Goal: Task Accomplishment & Management: Complete application form

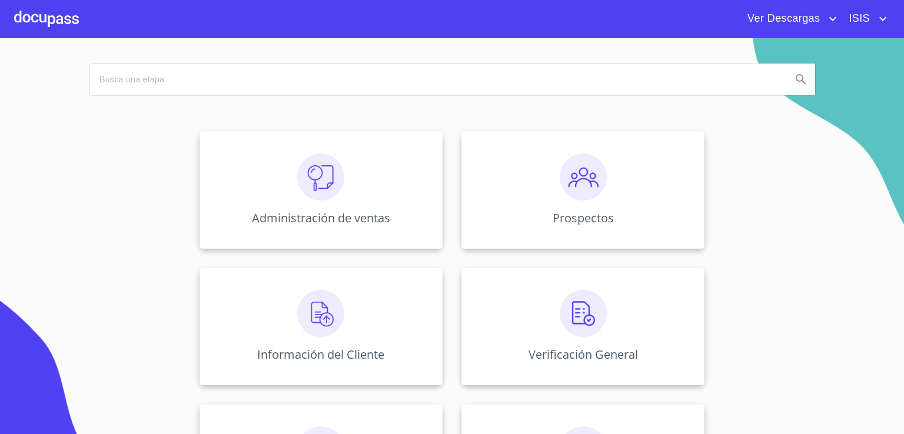
scroll to position [59, 0]
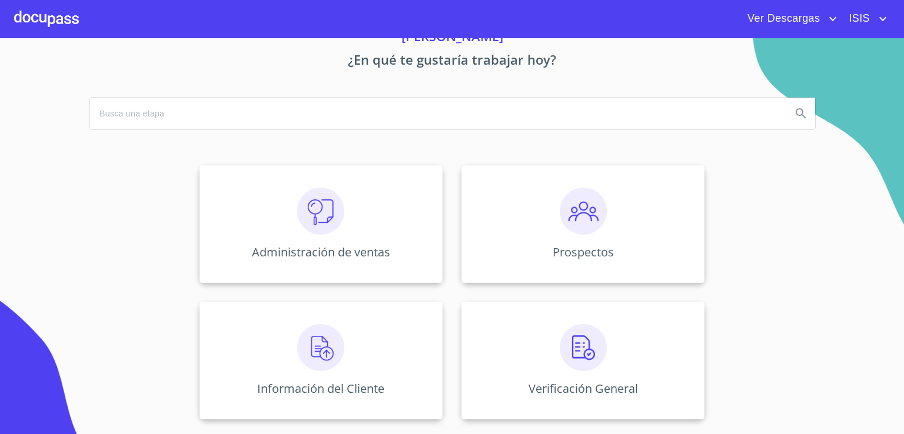
click at [854, 12] on span "ISIS" at bounding box center [858, 18] width 36 height 19
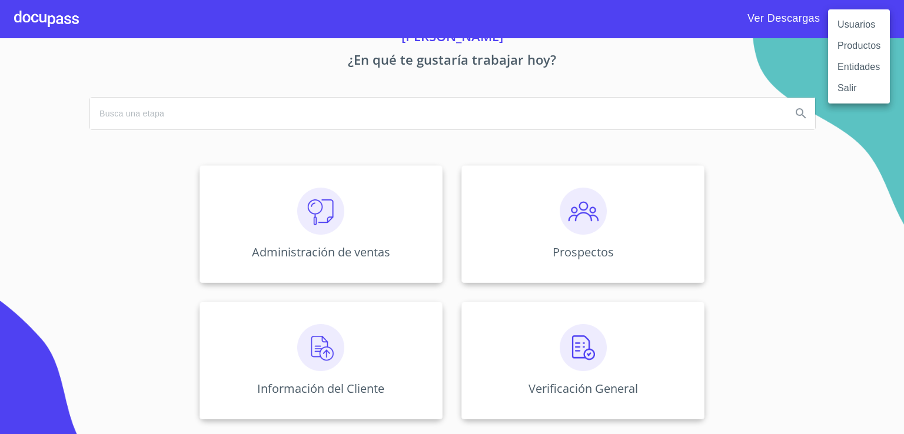
click at [852, 27] on li "Usuarios" at bounding box center [859, 24] width 62 height 21
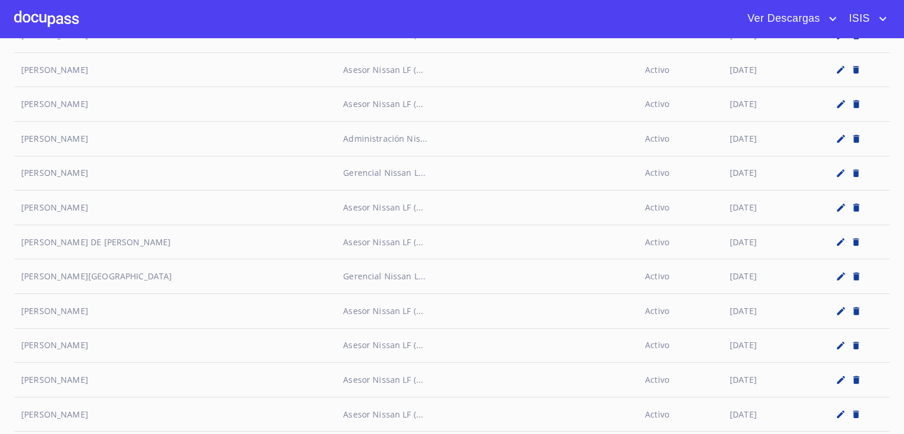
scroll to position [5284, 0]
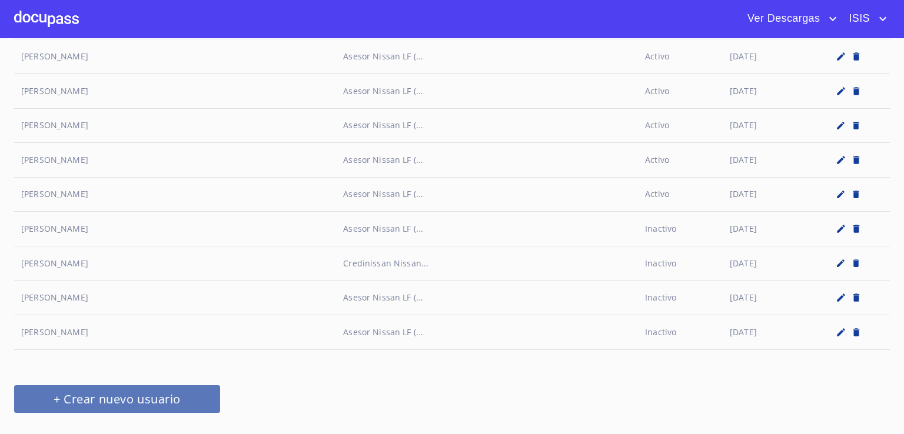
click at [125, 389] on span "+ Crear nuevo usuario" at bounding box center [117, 399] width 178 height 21
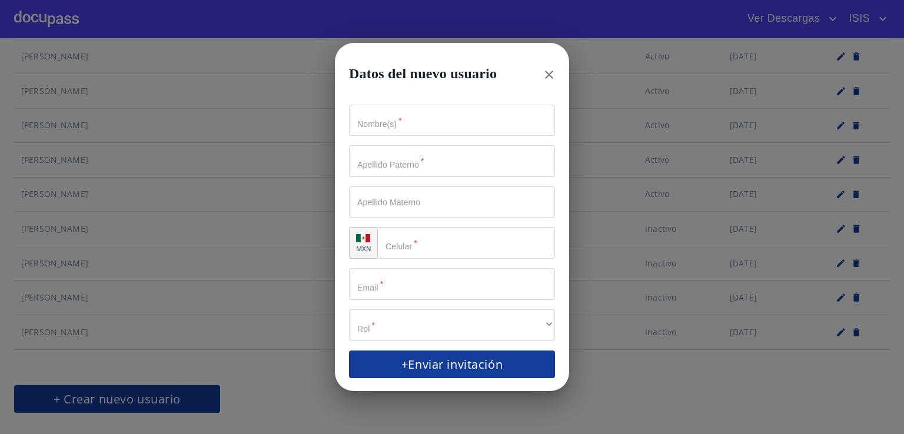
drag, startPoint x: 469, startPoint y: 132, endPoint x: 467, endPoint y: 127, distance: 6.1
click at [468, 132] on input "Nombre(s)   *" at bounding box center [452, 121] width 206 height 32
paste input "[PERSON_NAME]"
drag, startPoint x: 475, startPoint y: 117, endPoint x: 422, endPoint y: 114, distance: 53.6
click at [422, 114] on input "[PERSON_NAME]" at bounding box center [431, 121] width 165 height 32
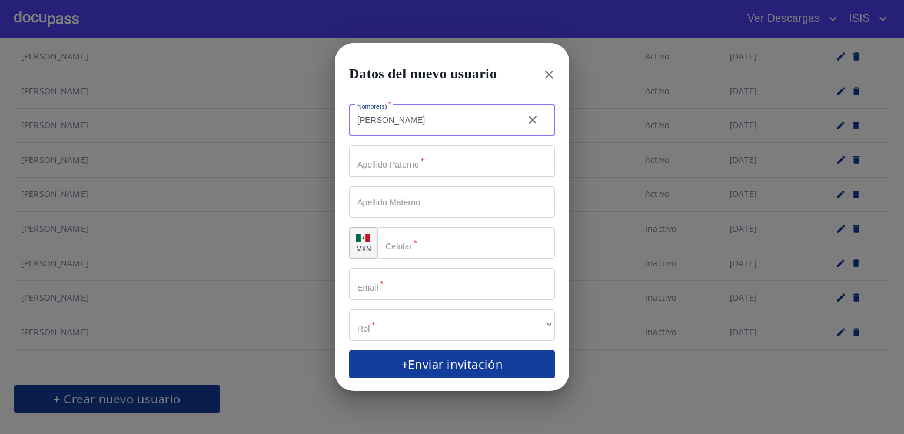
type input "[PERSON_NAME]"
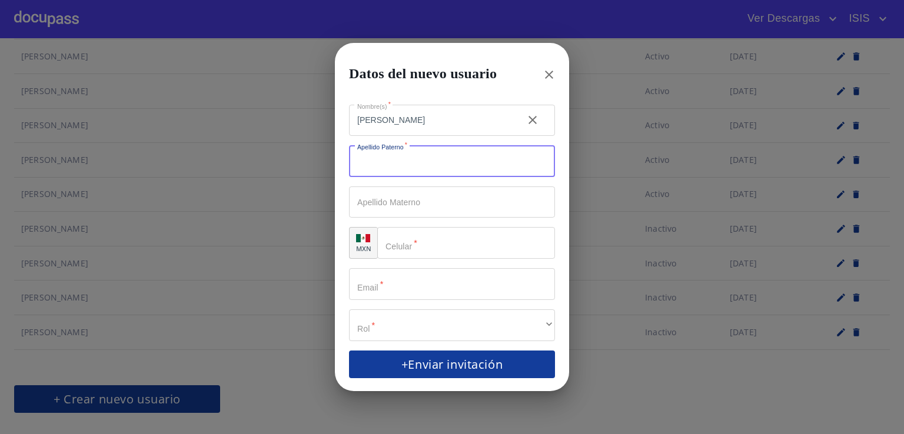
click at [387, 161] on input "Nombre(s)   *" at bounding box center [452, 161] width 206 height 32
paste input "[PERSON_NAME]"
type input "[PERSON_NAME]"
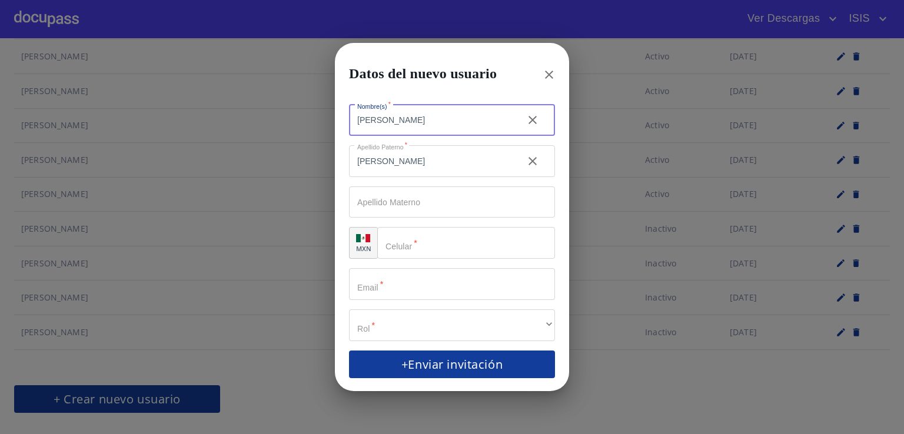
drag, startPoint x: 493, startPoint y: 121, endPoint x: 412, endPoint y: 114, distance: 81.6
click at [419, 115] on input "[PERSON_NAME]" at bounding box center [431, 121] width 165 height 32
type input "[PERSON_NAME]"
click at [404, 237] on div "​" at bounding box center [466, 243] width 178 height 32
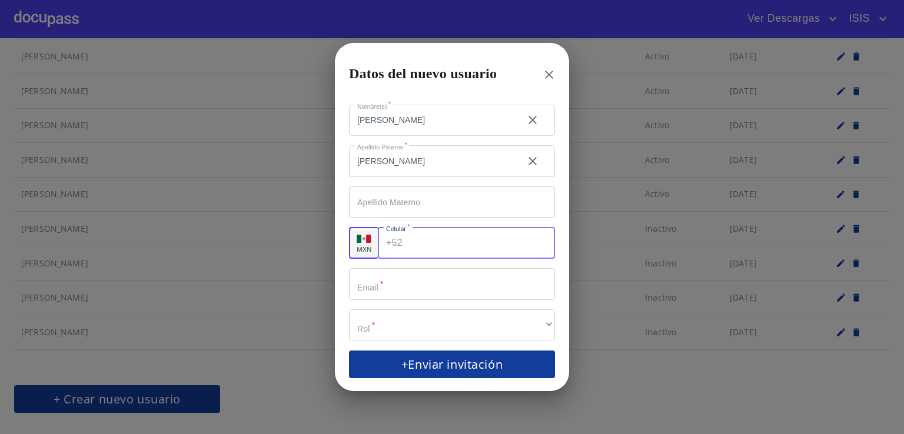
paste input "[PHONE_NUMBER]"
type input "[PHONE_NUMBER]"
click at [385, 285] on input "Nombre(s)   *" at bounding box center [452, 284] width 206 height 32
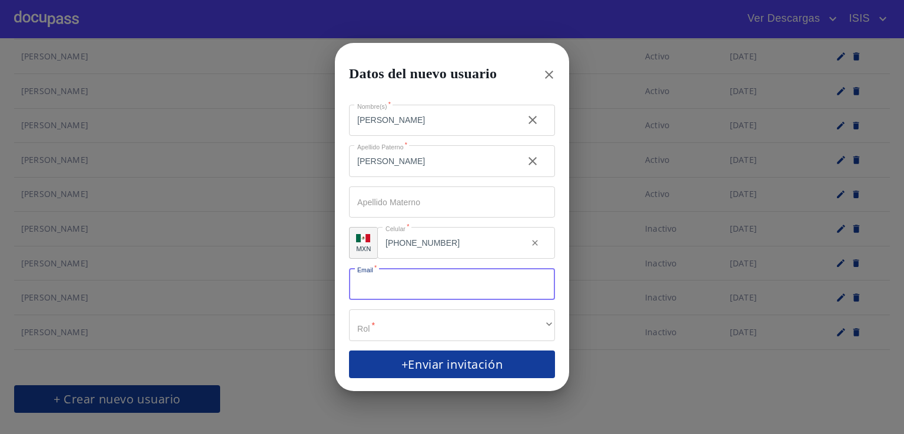
paste input "[PERSON_NAME][EMAIL_ADDRESS][PERSON_NAME][DOMAIN_NAME]"
type input "[PERSON_NAME][EMAIL_ADDRESS][PERSON_NAME][DOMAIN_NAME]"
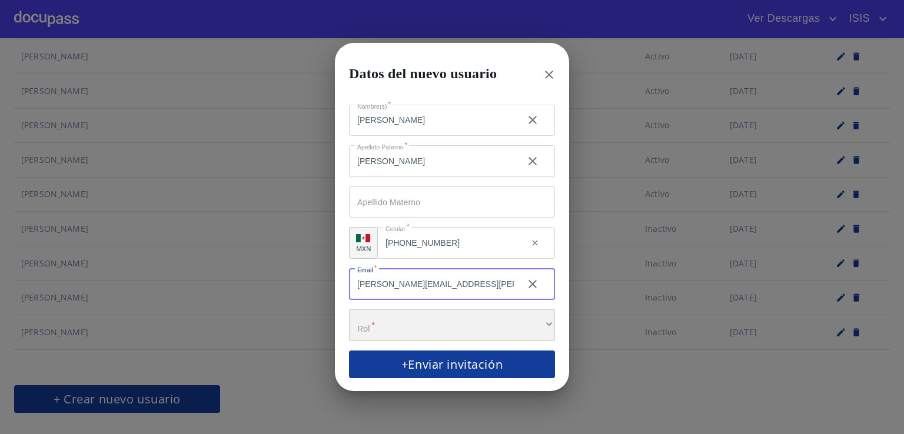
click at [402, 321] on div "​" at bounding box center [452, 326] width 206 height 32
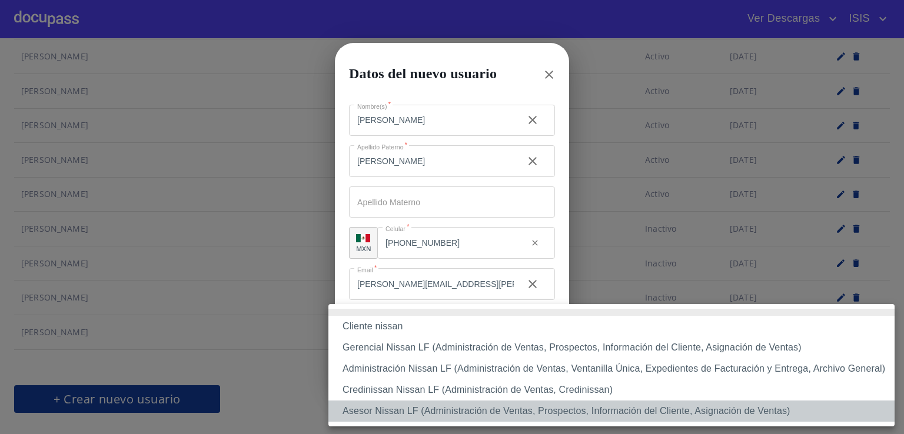
click at [411, 411] on li "Asesor Nissan LF (Administración de Ventas, Prospectos, Información del Cliente…" at bounding box center [611, 411] width 566 height 21
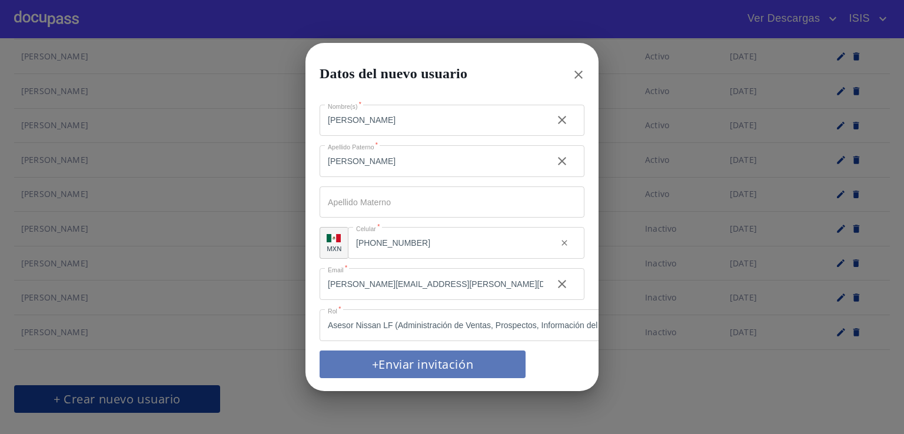
click at [427, 359] on span "+Enviar invitación" at bounding box center [423, 364] width 178 height 21
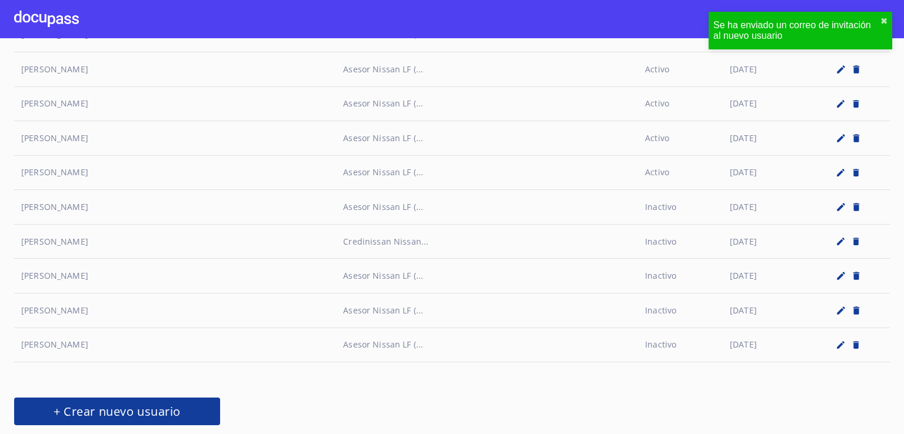
scroll to position [5318, 0]
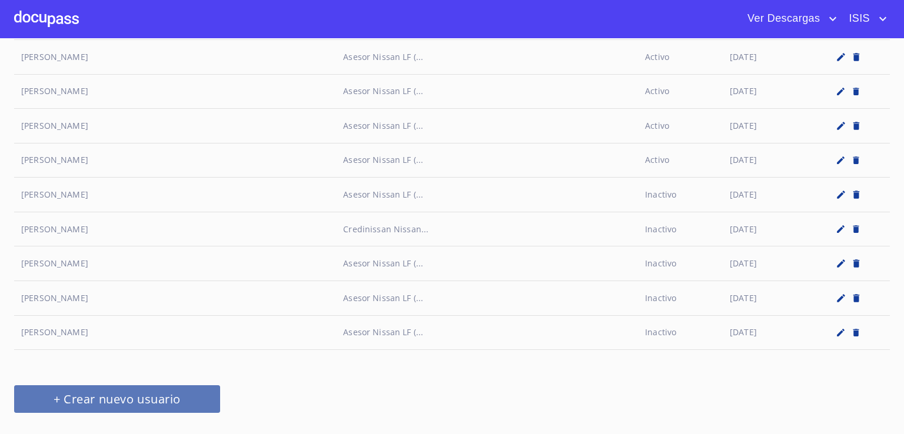
click at [174, 389] on span "+ Crear nuevo usuario" at bounding box center [117, 399] width 178 height 21
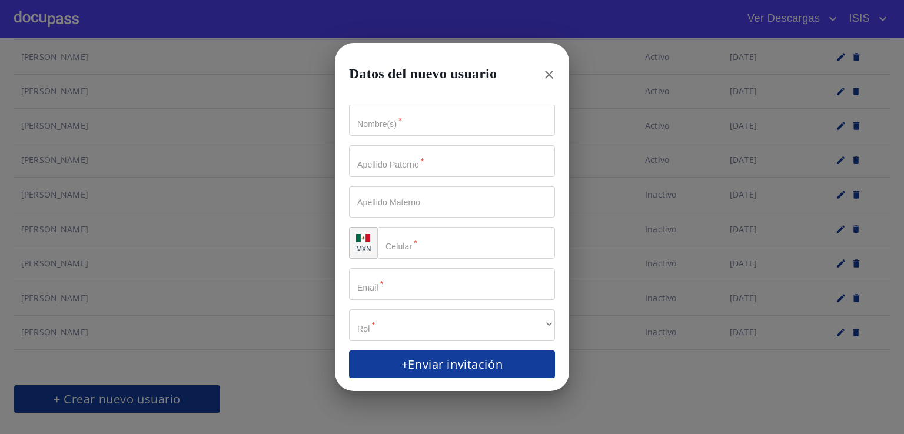
click at [398, 127] on input "Nombre(s)   *" at bounding box center [452, 121] width 206 height 32
paste input "[PERSON_NAME]"
type input "[PERSON_NAME]"
click at [384, 137] on input "Nombre(s)   *" at bounding box center [431, 121] width 165 height 32
click at [401, 252] on div "​" at bounding box center [466, 243] width 178 height 32
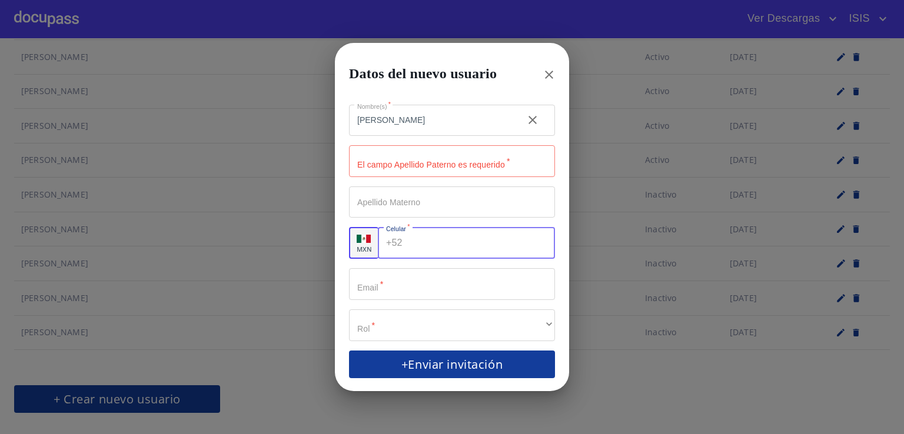
paste input "[PHONE_NUMBER]"
type input "[PHONE_NUMBER]"
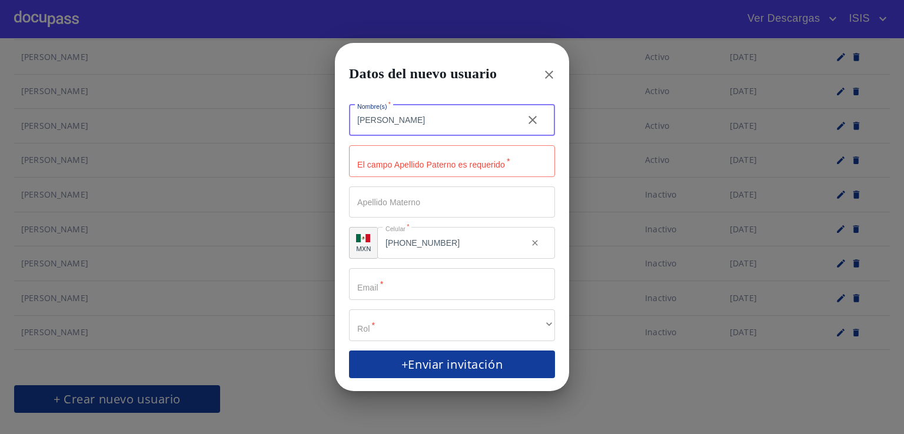
drag, startPoint x: 440, startPoint y: 124, endPoint x: 378, endPoint y: 121, distance: 61.3
click at [378, 121] on input "[PERSON_NAME]" at bounding box center [431, 121] width 165 height 32
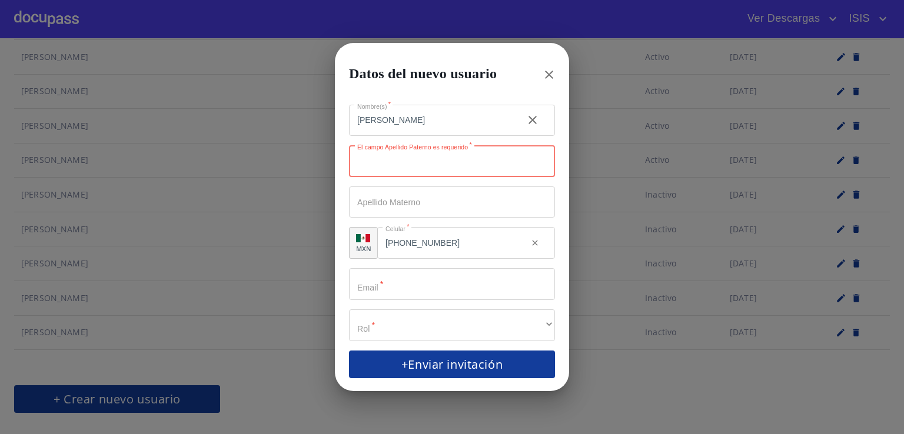
click at [377, 168] on input "Nombre(s)   *" at bounding box center [452, 161] width 206 height 32
paste input "[PERSON_NAME]"
type input "[PERSON_NAME]"
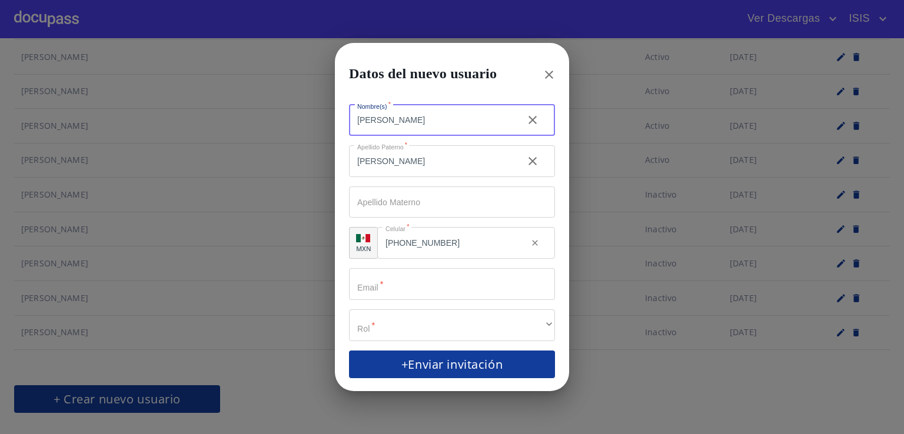
drag, startPoint x: 439, startPoint y: 121, endPoint x: 367, endPoint y: 126, distance: 72.6
click at [372, 128] on input "[PERSON_NAME]" at bounding box center [431, 121] width 165 height 32
type input "LILA"
click at [394, 287] on input "Nombre(s)   *" at bounding box center [452, 284] width 206 height 32
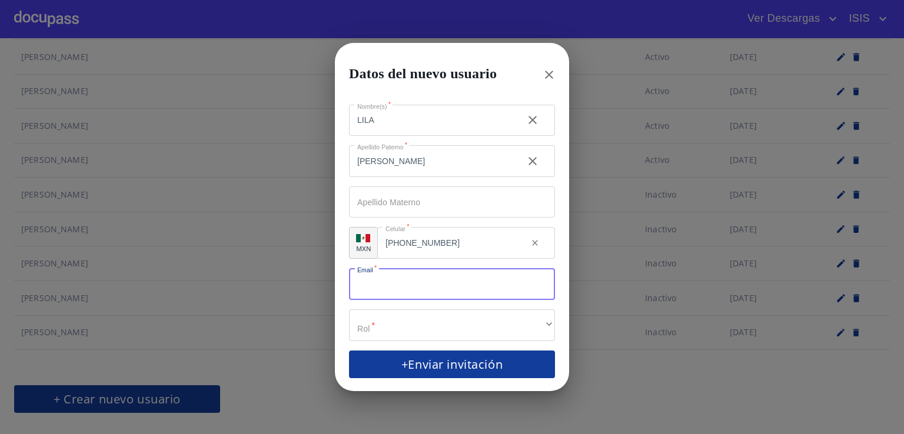
paste input "[EMAIL_ADDRESS][PERSON_NAME][DOMAIN_NAME]"
type input "[EMAIL_ADDRESS][PERSON_NAME][DOMAIN_NAME]"
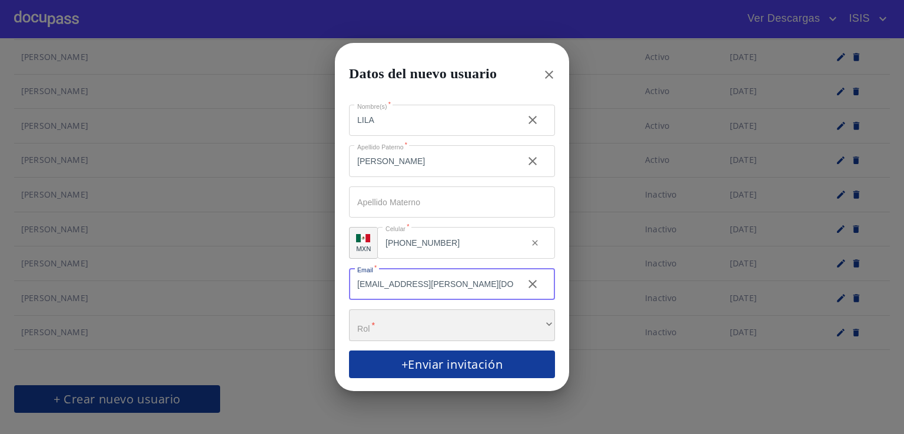
click at [411, 319] on div "​" at bounding box center [452, 326] width 206 height 32
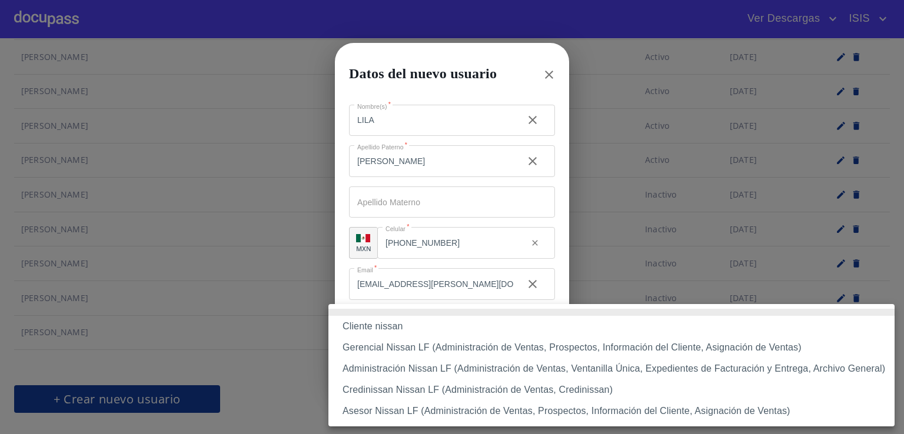
click at [433, 410] on li "Asesor Nissan LF (Administración de Ventas, Prospectos, Información del Cliente…" at bounding box center [611, 411] width 566 height 21
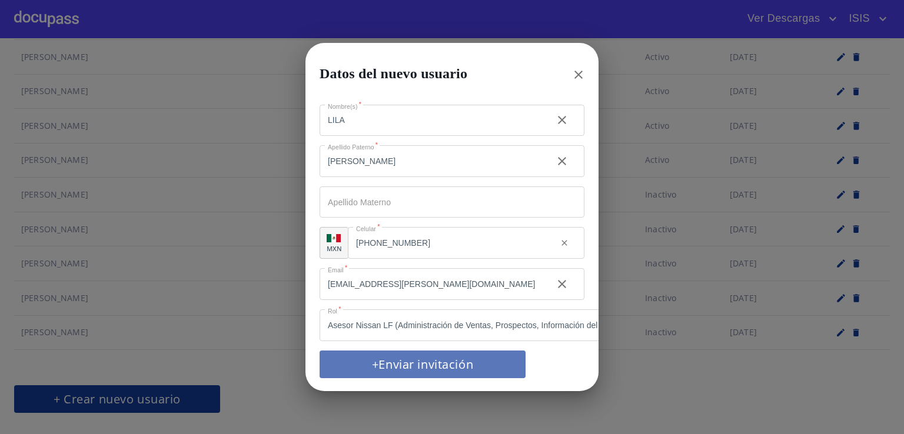
click at [435, 359] on span "+Enviar invitación" at bounding box center [423, 364] width 178 height 21
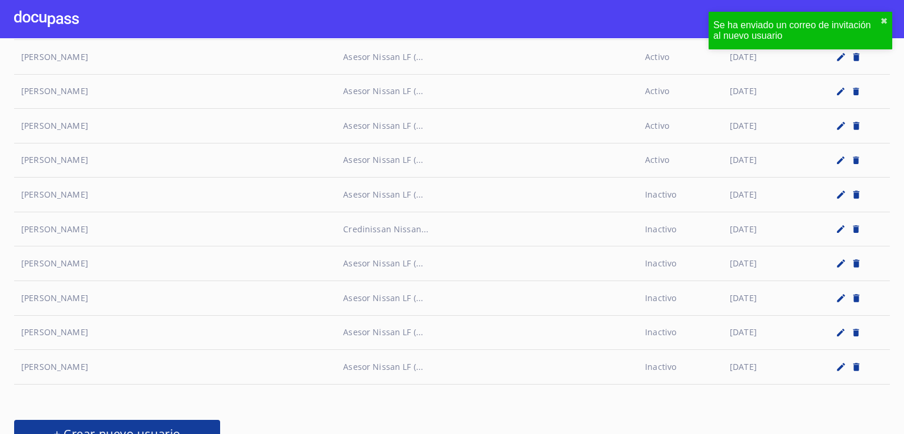
click at [197, 420] on button "+ Crear nuevo usuario" at bounding box center [117, 434] width 206 height 28
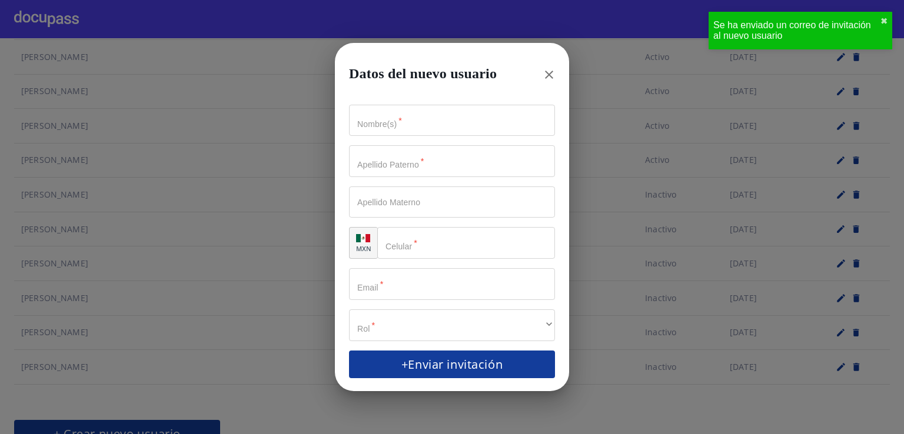
click at [410, 121] on input "Nombre(s)   *" at bounding box center [452, 121] width 206 height 32
paste input "[PERSON_NAME]"
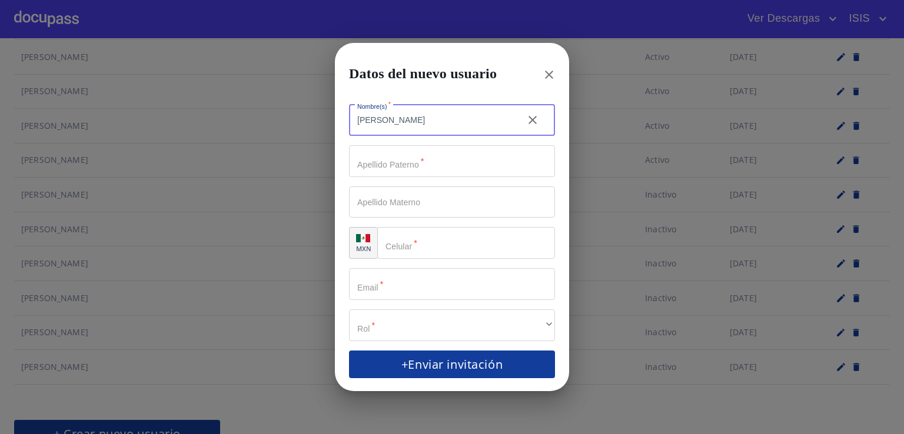
drag, startPoint x: 492, startPoint y: 122, endPoint x: 419, endPoint y: 130, distance: 73.4
click at [419, 130] on input "[PERSON_NAME]" at bounding box center [431, 121] width 165 height 32
type input "[PERSON_NAME]"
click at [395, 137] on input "Nombre(s)   *" at bounding box center [431, 121] width 165 height 32
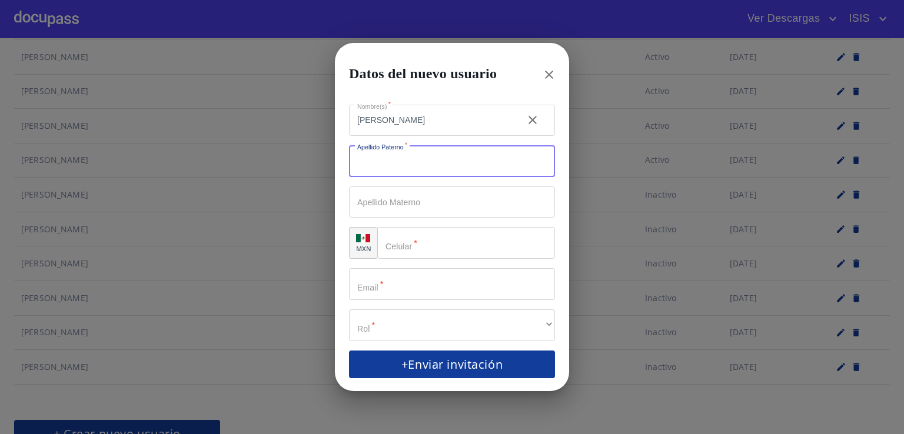
paste input "[PERSON_NAME]"
type input "[PERSON_NAME]"
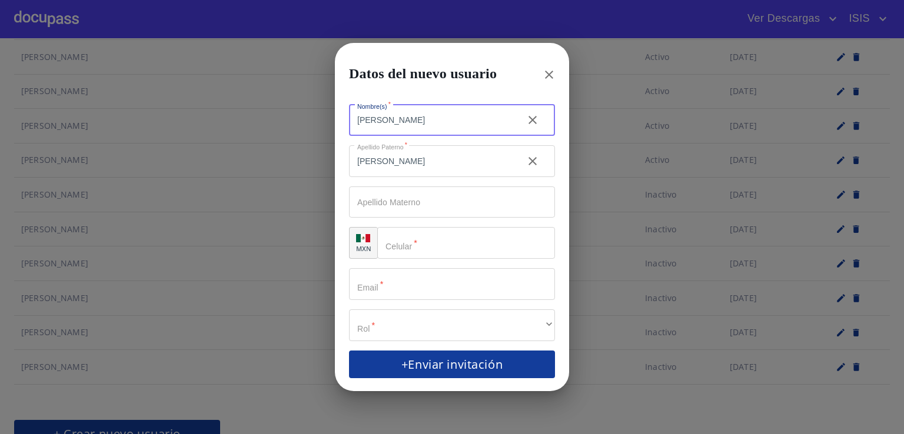
drag, startPoint x: 494, startPoint y: 121, endPoint x: 417, endPoint y: 121, distance: 76.5
click at [417, 121] on input "[PERSON_NAME]" at bounding box center [431, 121] width 165 height 32
type input "[PERSON_NAME]"
click at [400, 236] on div "​" at bounding box center [466, 243] width 178 height 32
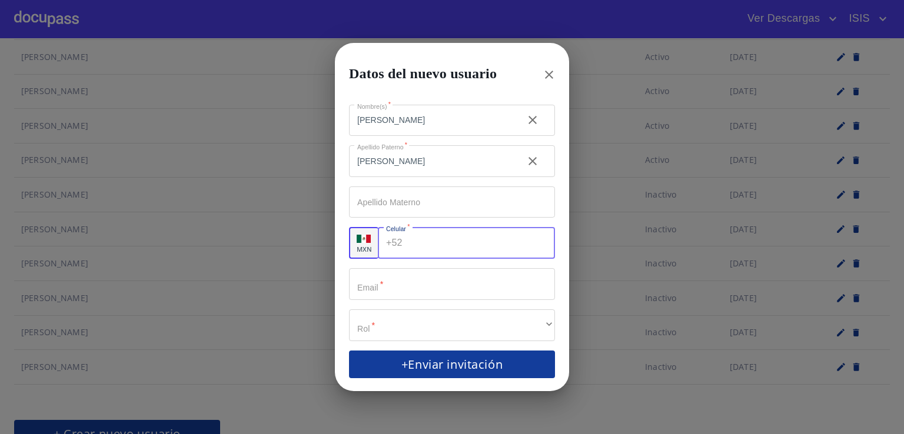
paste input "[PHONE_NUMBER]"
type input "[PHONE_NUMBER]"
click at [402, 281] on input "Nombre(s)   *" at bounding box center [452, 284] width 206 height 32
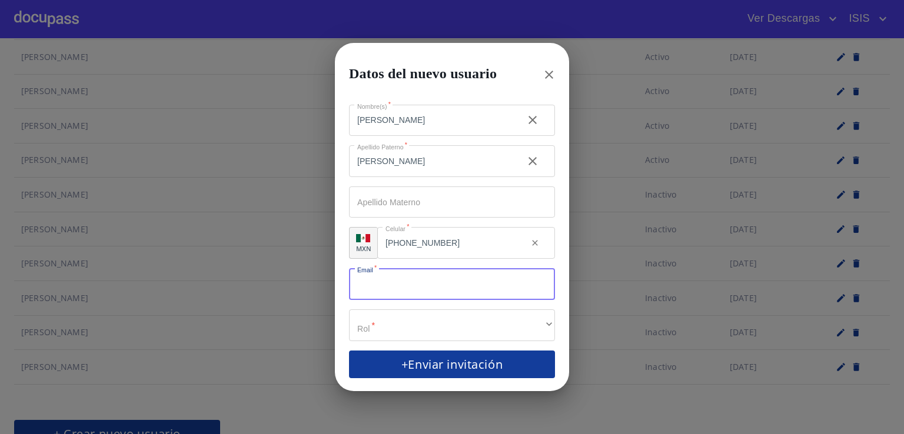
paste input "[PERSON_NAME][EMAIL_ADDRESS][PERSON_NAME][DOMAIN_NAME]"
type input "[PERSON_NAME][EMAIL_ADDRESS][PERSON_NAME][DOMAIN_NAME]"
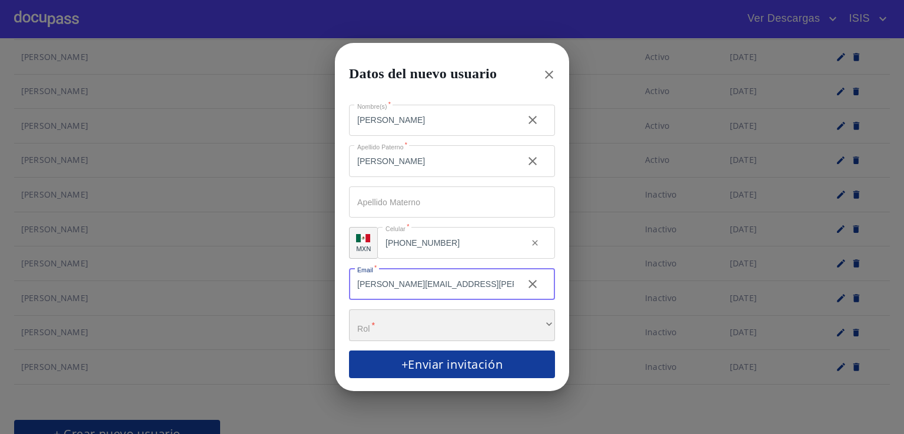
click at [405, 328] on div "​" at bounding box center [452, 326] width 206 height 32
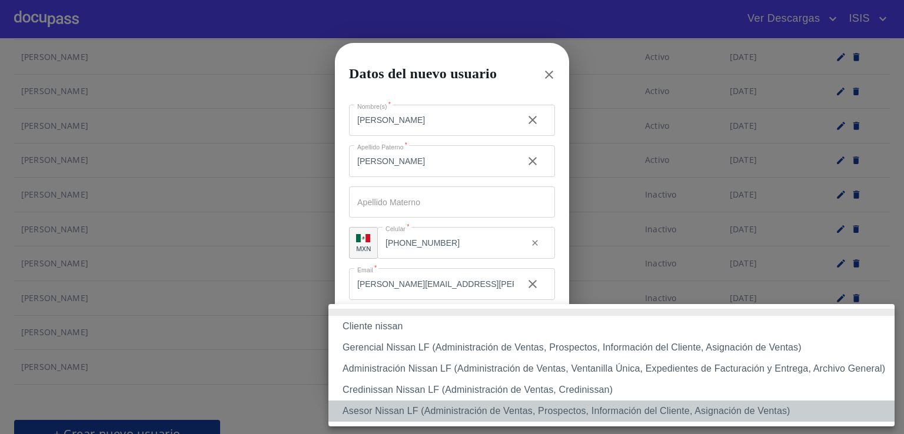
click at [407, 418] on li "Asesor Nissan LF (Administración de Ventas, Prospectos, Información del Cliente…" at bounding box center [611, 411] width 566 height 21
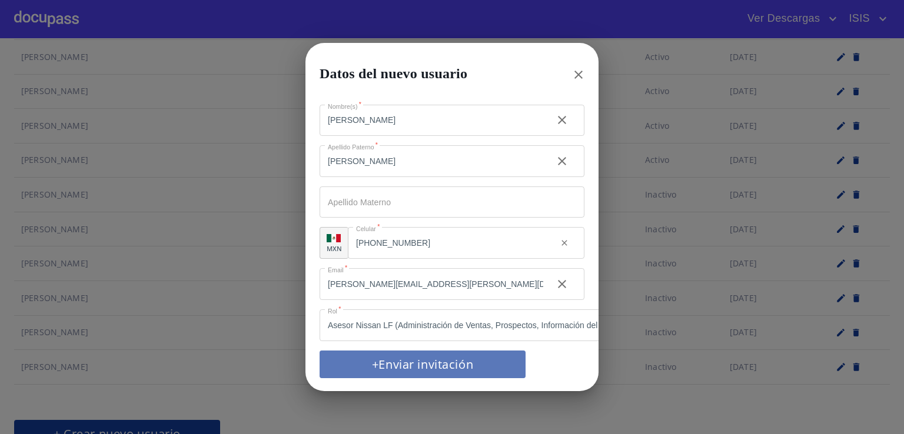
click at [444, 364] on span "+Enviar invitación" at bounding box center [423, 364] width 178 height 21
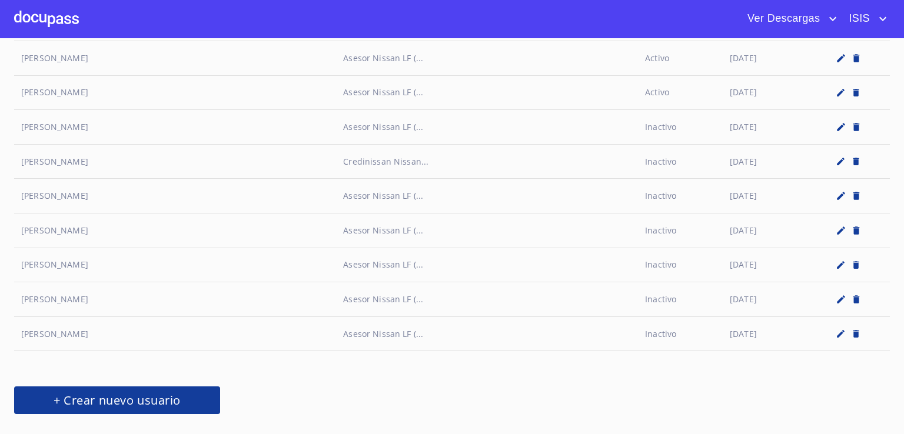
scroll to position [5387, 0]
click at [139, 389] on span "+ Crear nuevo usuario" at bounding box center [117, 399] width 178 height 21
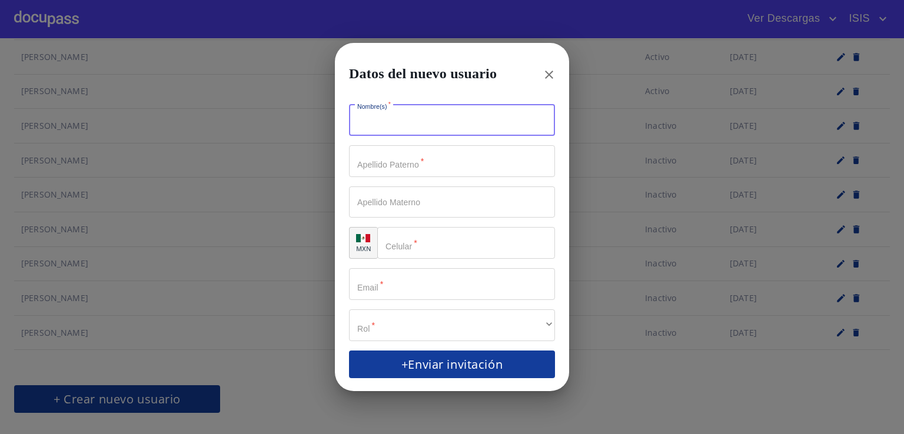
click at [500, 124] on input "Nombre(s)   *" at bounding box center [452, 121] width 206 height 32
type input "D"
click at [553, 74] on icon "button" at bounding box center [549, 75] width 14 height 14
